Goal: Find specific page/section

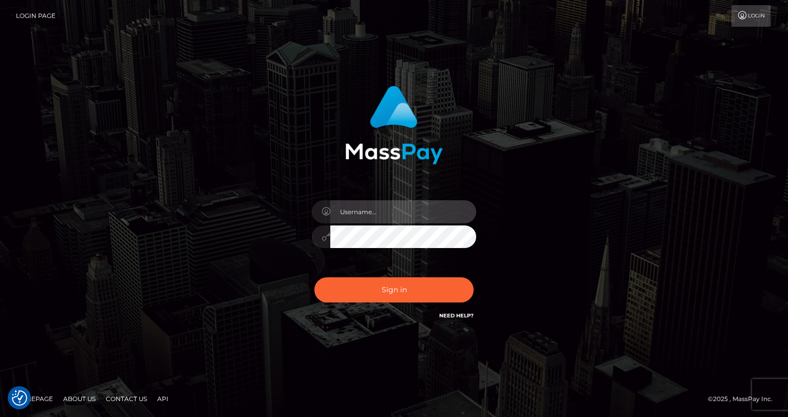
click at [409, 214] on input "text" at bounding box center [403, 211] width 146 height 23
type input "oli.fanvue"
click at [386, 209] on input "text" at bounding box center [403, 211] width 146 height 23
type input "oli.fanvue"
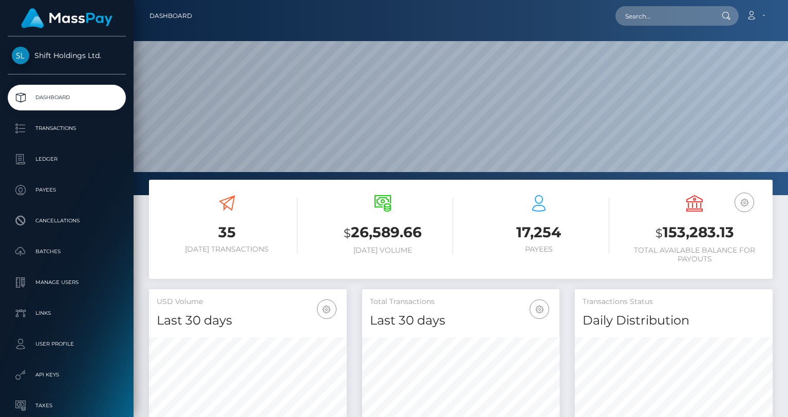
scroll to position [182, 198]
click at [671, 24] on input "text" at bounding box center [663, 16] width 97 height 20
paste input "mamiaorio@gmail.com"
click at [682, 15] on input "mamiaorio@gmail.com" at bounding box center [663, 16] width 97 height 20
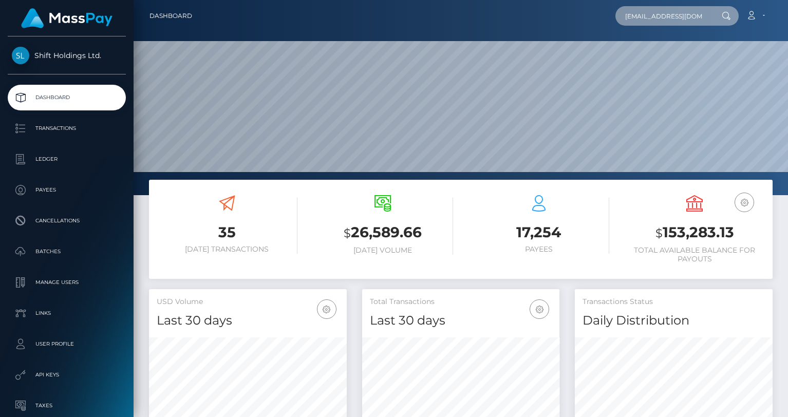
click at [682, 15] on input "mamiaorio@gmail.com" at bounding box center [663, 16] width 97 height 20
paste input "yahoo"
click at [662, 16] on input "mamiaorio@yahoo.com" at bounding box center [663, 16] width 97 height 20
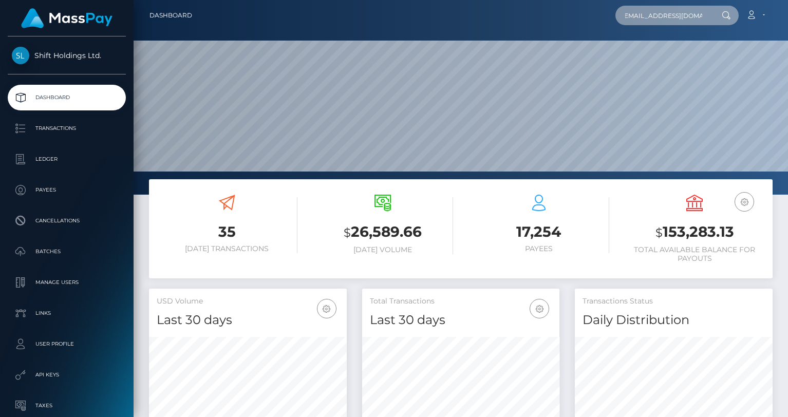
scroll to position [0, 0]
click at [681, 15] on input "mamiaorio@yahoo.com" at bounding box center [663, 16] width 97 height 20
click at [700, 13] on input "mamiaorio@yahoo.com" at bounding box center [663, 16] width 97 height 20
click at [700, 13] on input "[EMAIL_ADDRESS][DOMAIN_NAME]" at bounding box center [663, 16] width 97 height 20
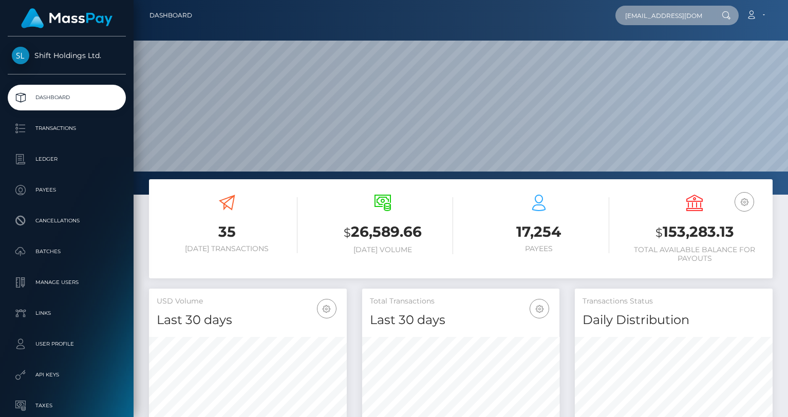
paste input "ristreli14@gmail"
type input "[EMAIL_ADDRESS][DOMAIN_NAME]"
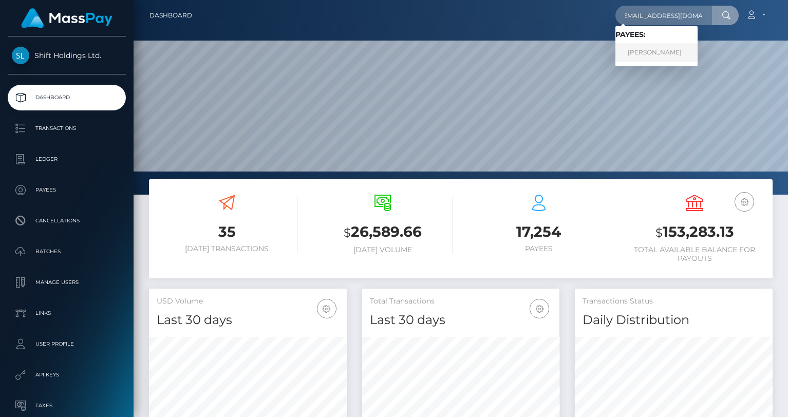
scroll to position [0, 0]
click at [662, 51] on link "IOANNIS LOUKOS" at bounding box center [656, 52] width 82 height 19
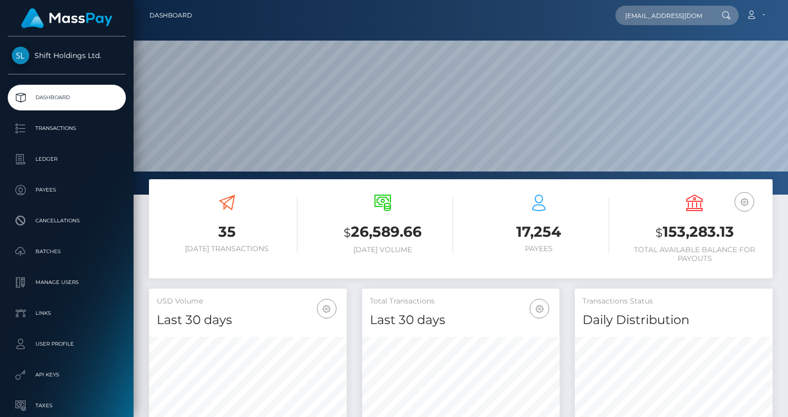
scroll to position [262, 0]
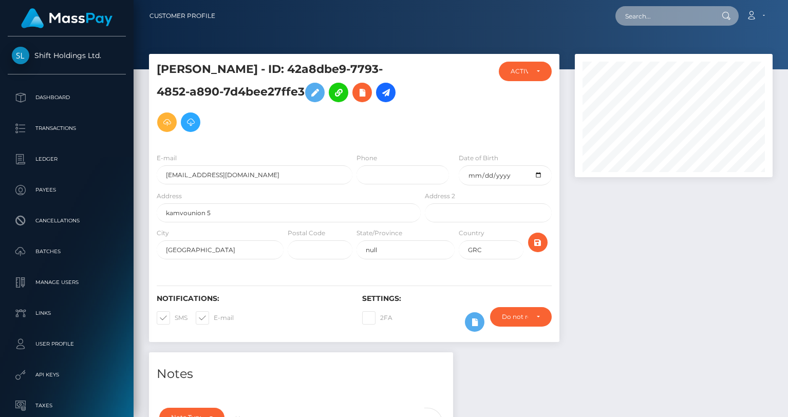
click at [645, 15] on input "text" at bounding box center [663, 16] width 97 height 20
paste input "[EMAIL_ADDRESS][DOMAIN_NAME]"
type input "[EMAIL_ADDRESS][DOMAIN_NAME]"
